Goal: Communication & Community: Answer question/provide support

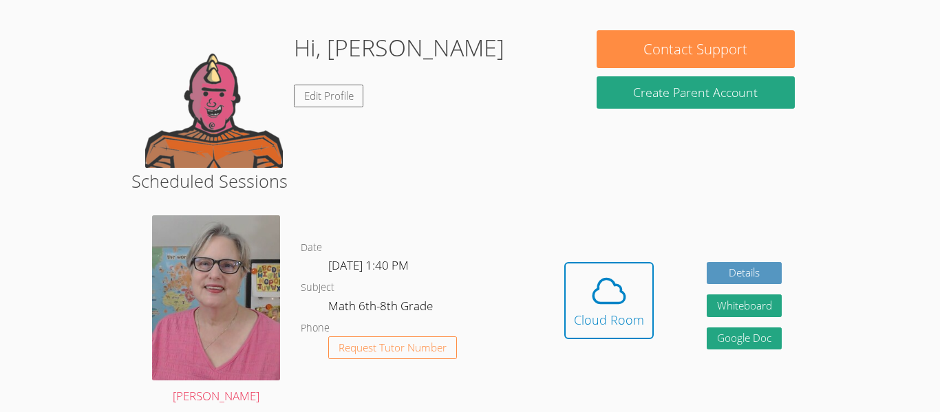
scroll to position [148, 0]
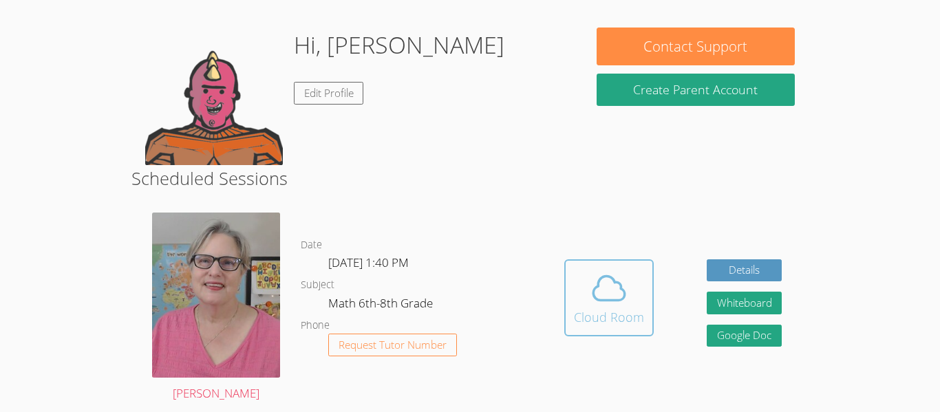
click at [573, 280] on button "Cloud Room" at bounding box center [610, 298] width 90 height 77
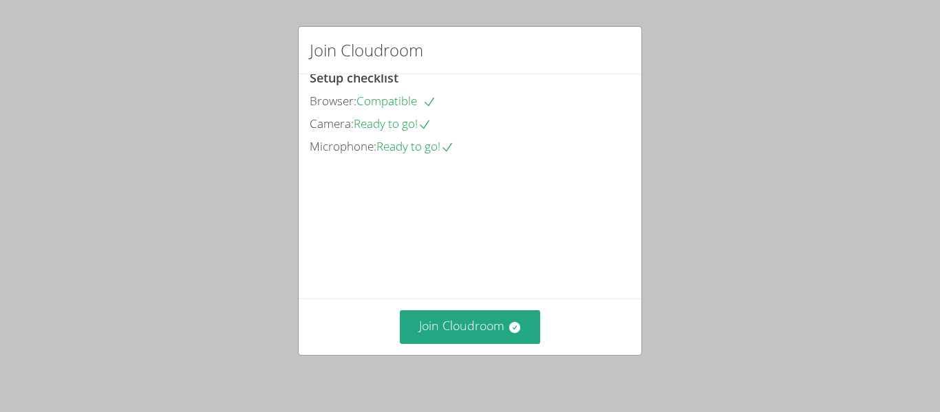
scroll to position [88, 0]
click at [452, 322] on button "Join Cloudroom" at bounding box center [470, 328] width 141 height 34
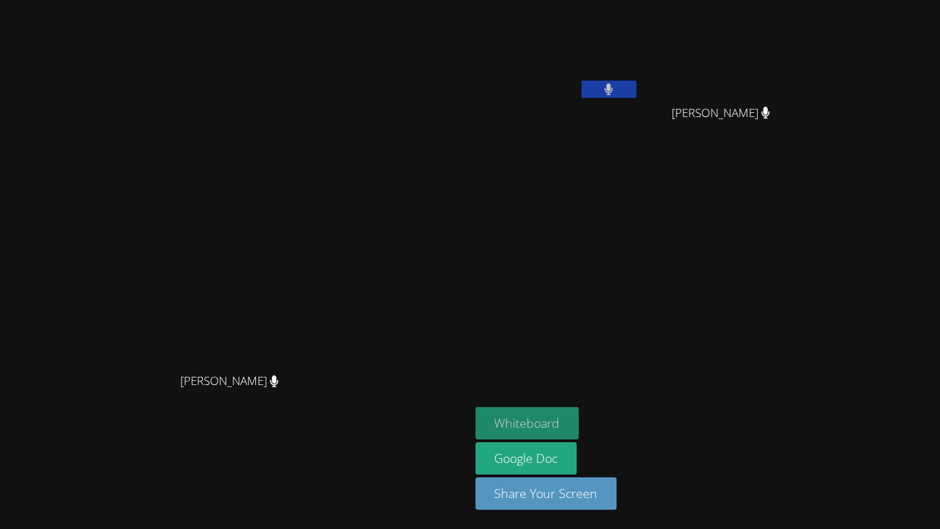
click at [580, 412] on button "Whiteboard" at bounding box center [528, 423] width 104 height 32
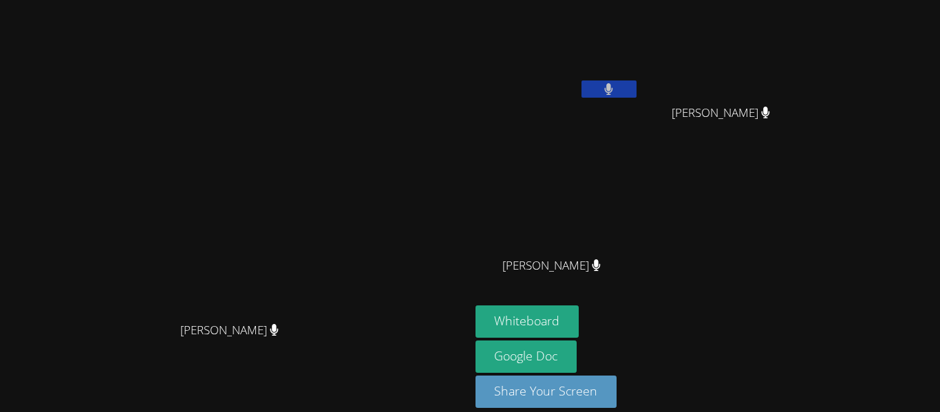
click at [637, 90] on button at bounding box center [609, 89] width 55 height 17
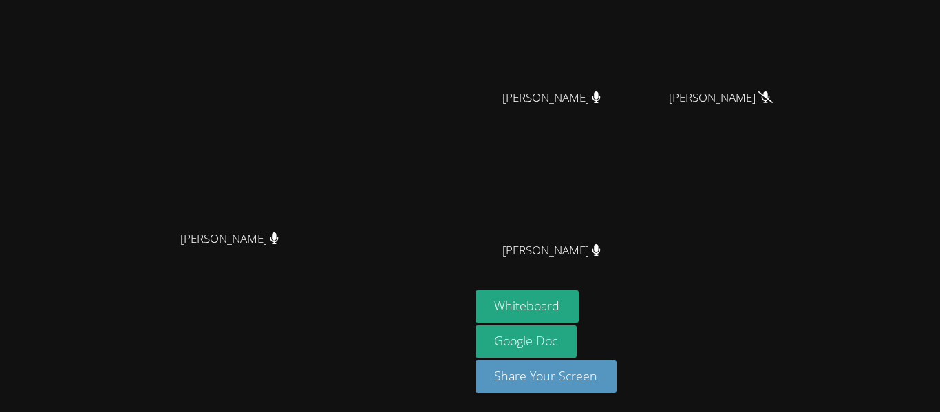
scroll to position [167, 0]
click at [639, 146] on video at bounding box center [558, 191] width 164 height 92
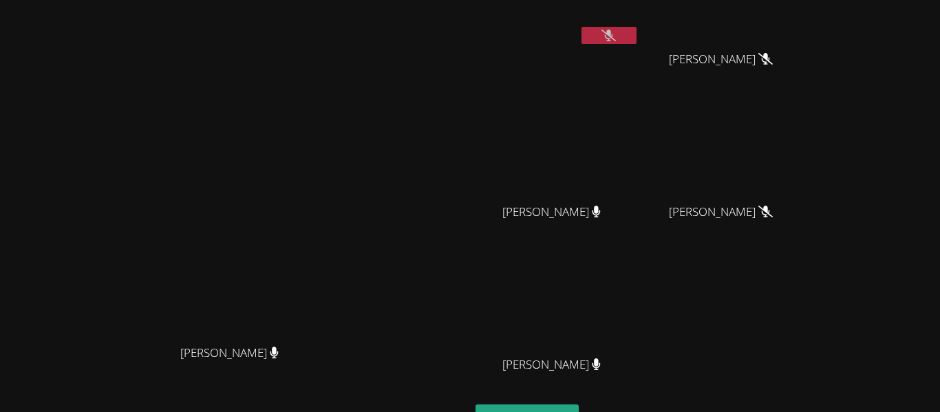
scroll to position [0, 0]
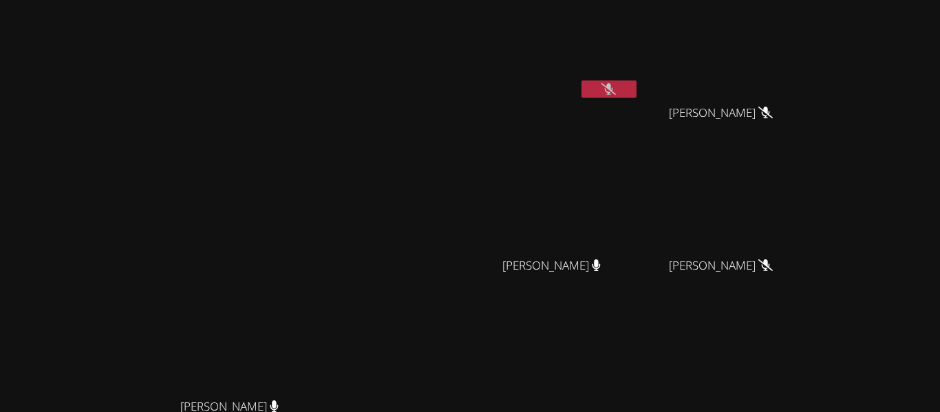
click at [465, 76] on div "[PERSON_NAME] [PERSON_NAME]" at bounding box center [235, 290] width 459 height 569
click at [616, 90] on icon at bounding box center [609, 89] width 14 height 12
click at [637, 92] on button at bounding box center [609, 89] width 55 height 17
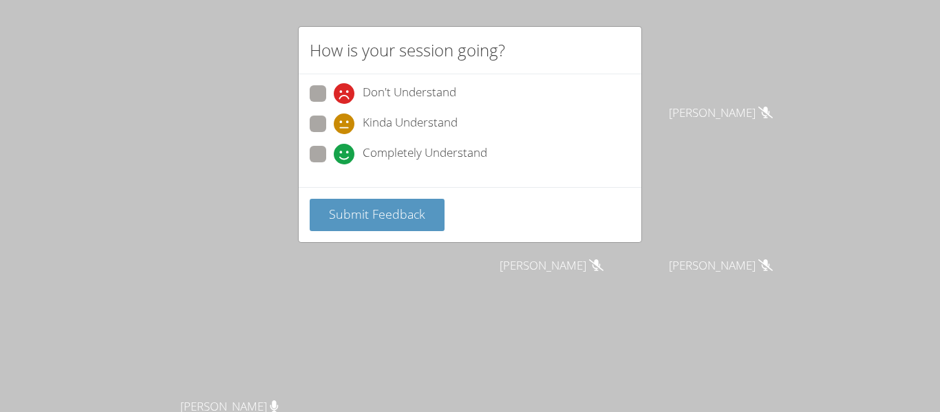
click at [378, 151] on span "Completely Understand" at bounding box center [425, 154] width 125 height 21
click at [346, 151] on input "Completely Understand" at bounding box center [340, 152] width 12 height 12
radio input "true"
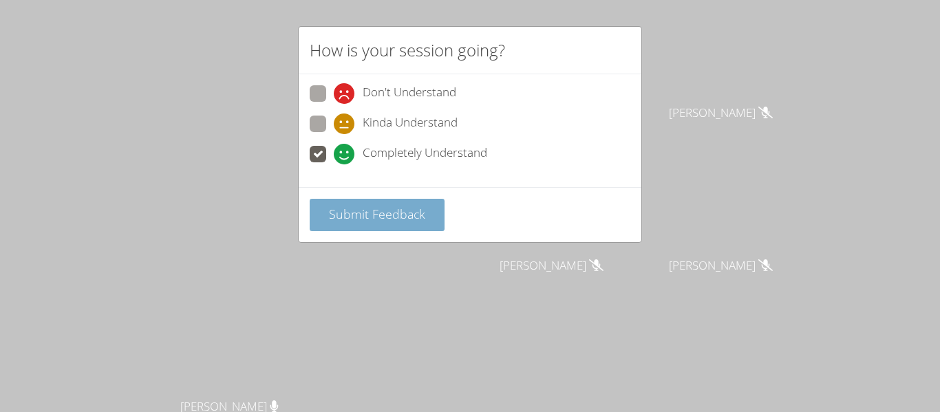
click at [371, 219] on span "Submit Feedback" at bounding box center [377, 214] width 96 height 17
